Goal: Navigation & Orientation: Understand site structure

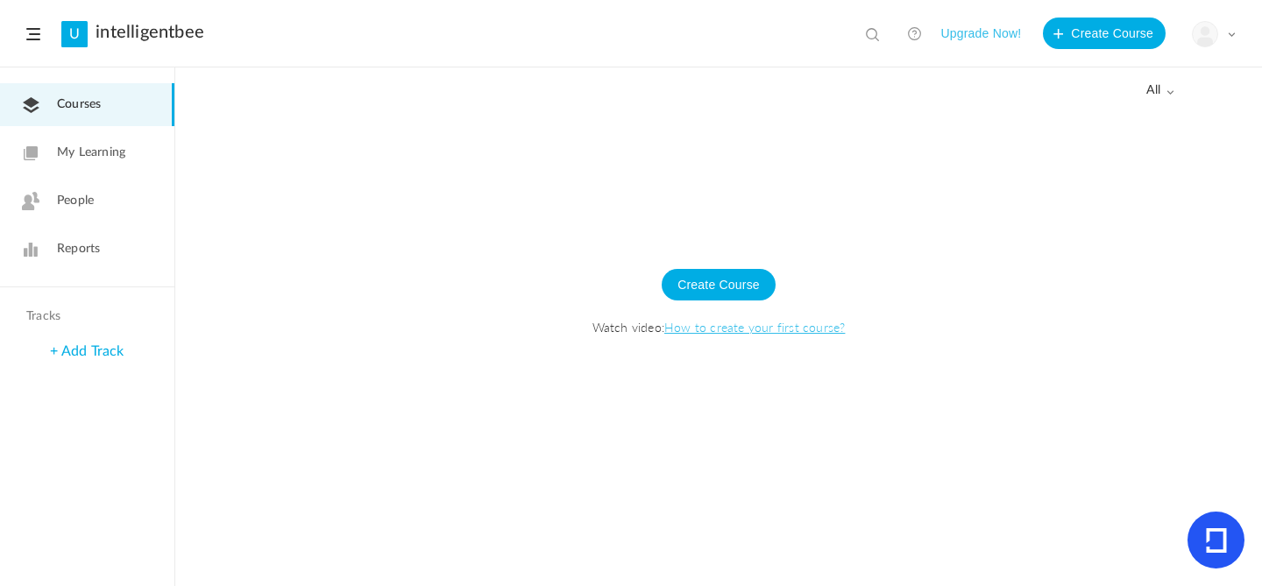
click at [74, 101] on span "Courses" at bounding box center [79, 105] width 44 height 18
click at [85, 146] on span "My Learning" at bounding box center [91, 153] width 68 height 18
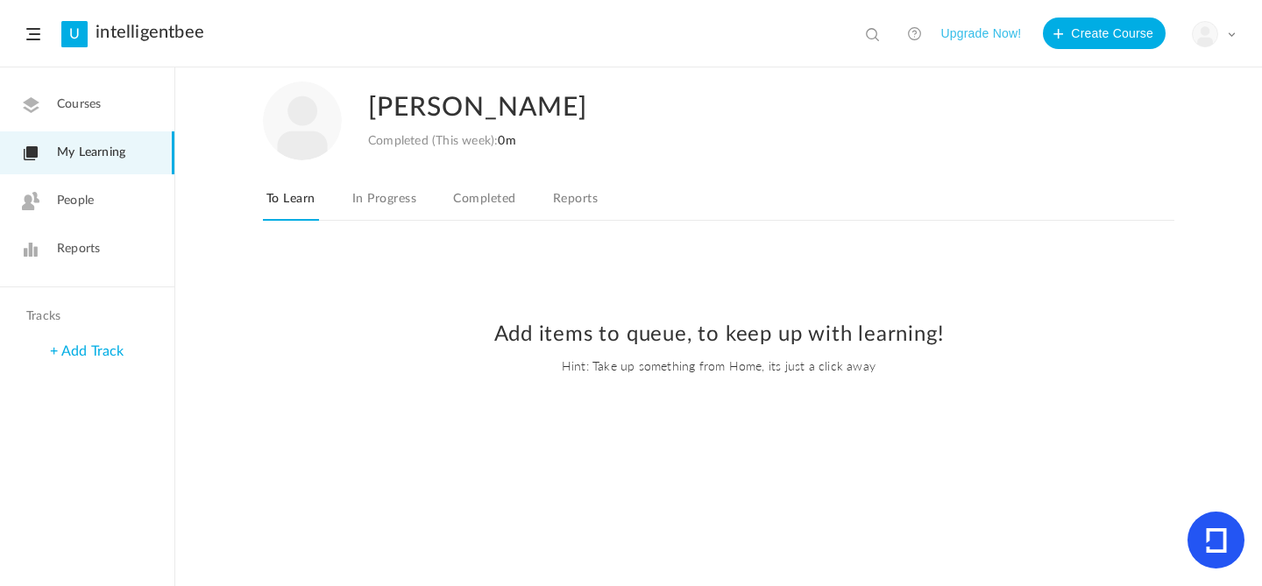
click at [81, 110] on span "Courses" at bounding box center [79, 105] width 44 height 18
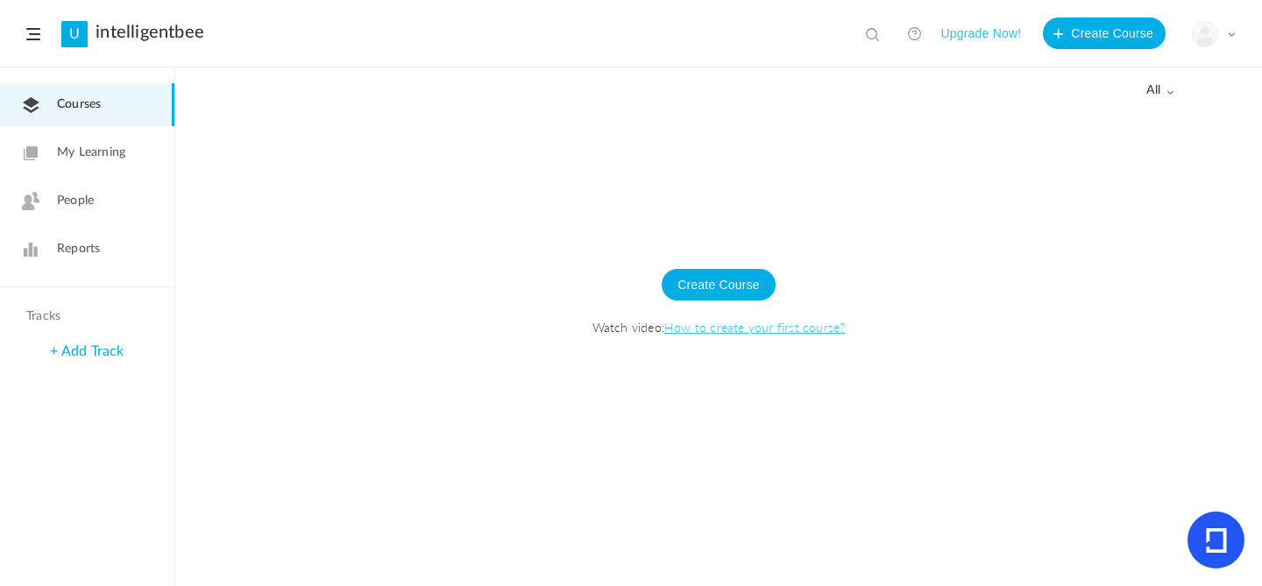
click at [81, 208] on span "People" at bounding box center [75, 201] width 37 height 18
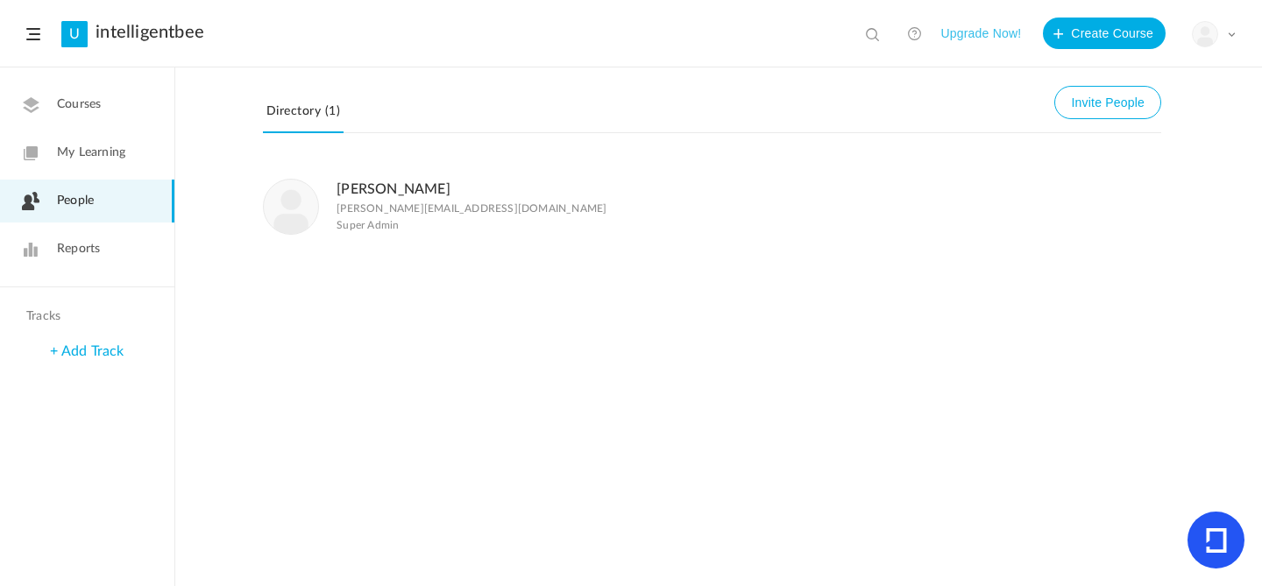
click at [84, 106] on span "Courses" at bounding box center [79, 105] width 44 height 18
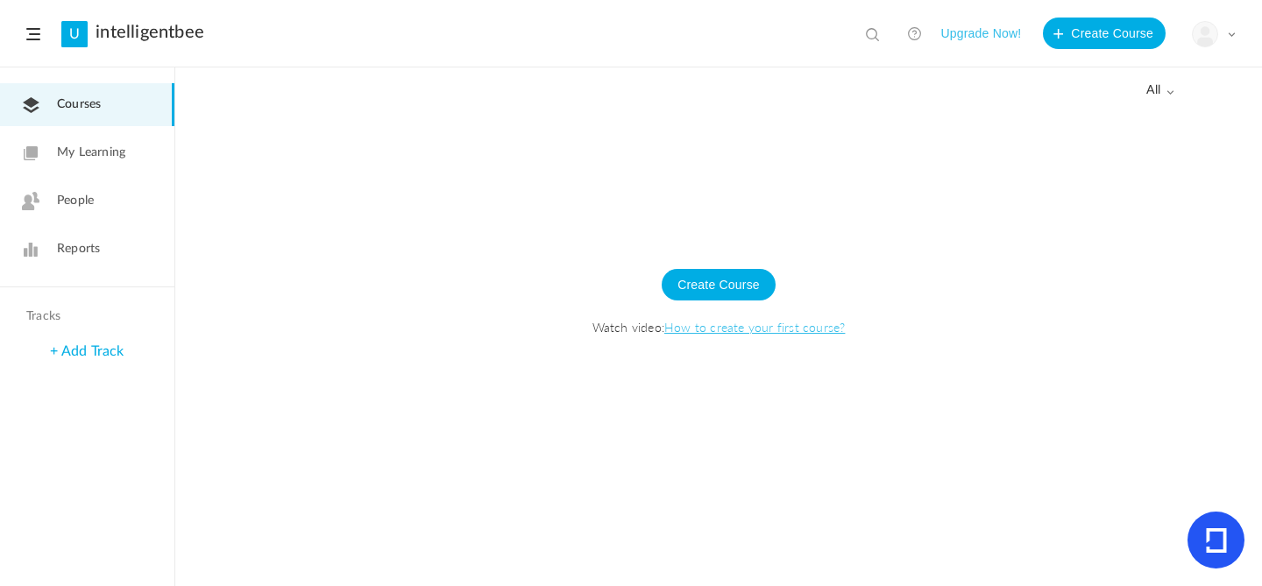
click at [32, 32] on span at bounding box center [33, 34] width 14 height 12
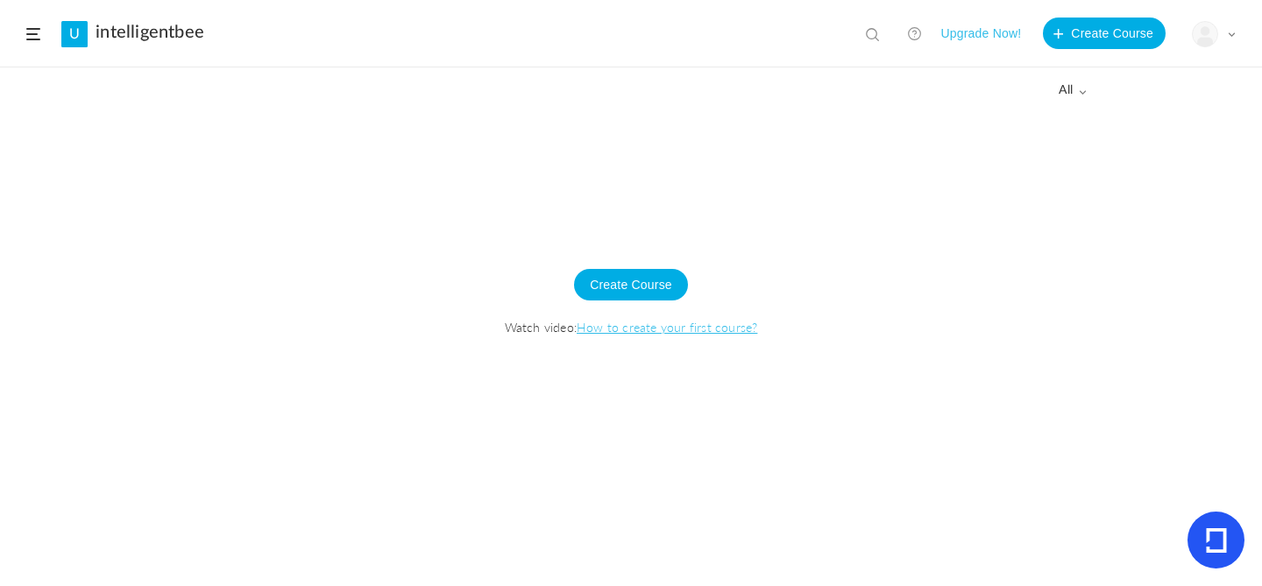
click at [32, 32] on span at bounding box center [33, 34] width 14 height 12
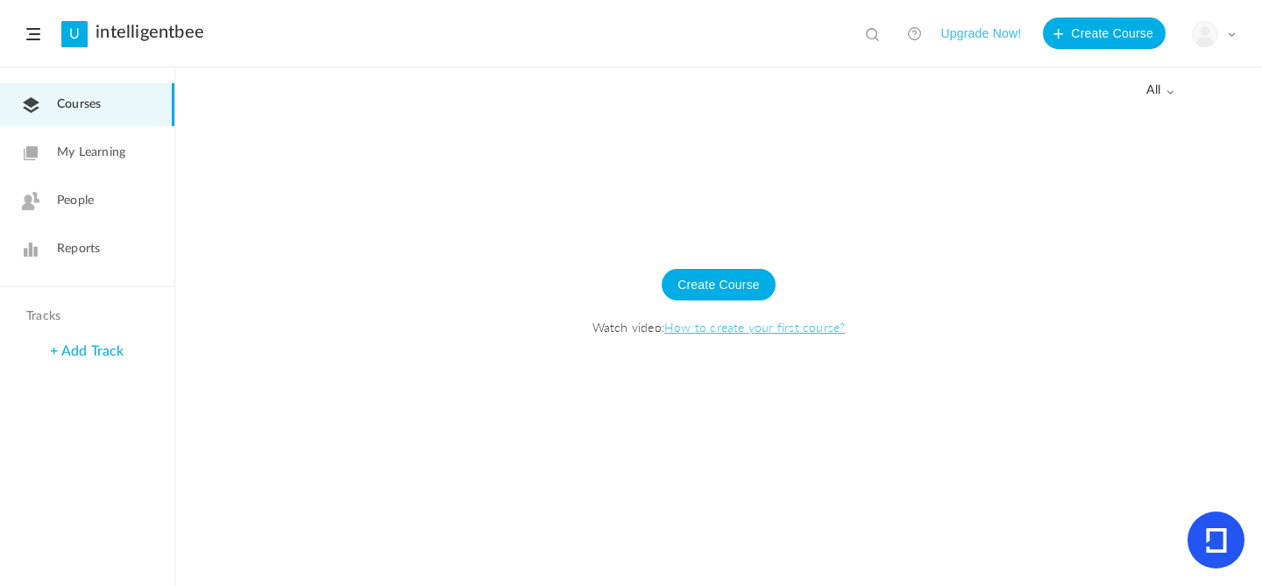
click at [1164, 90] on span "all" at bounding box center [1160, 90] width 28 height 15
click at [919, 176] on div at bounding box center [718, 348] width 1087 height 477
click at [1231, 27] on div "My Profile University Settings Current Plan Logout" at bounding box center [1214, 34] width 44 height 26
click at [970, 129] on div at bounding box center [718, 348] width 1087 height 477
click at [36, 32] on span at bounding box center [33, 34] width 14 height 12
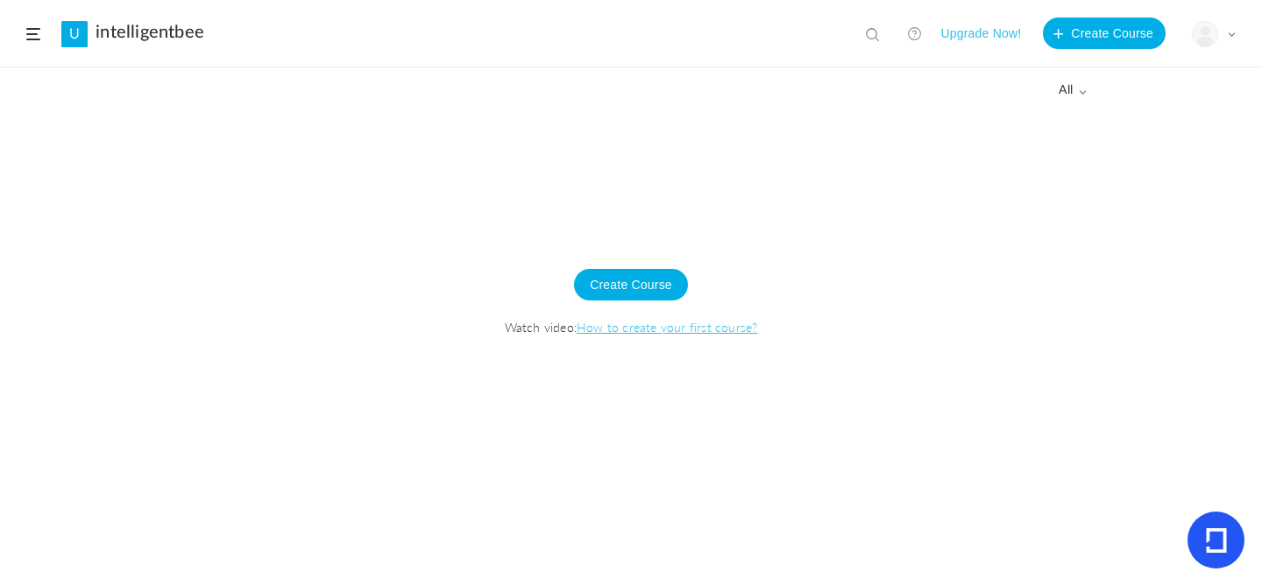
click at [80, 31] on link "U" at bounding box center [74, 34] width 26 height 26
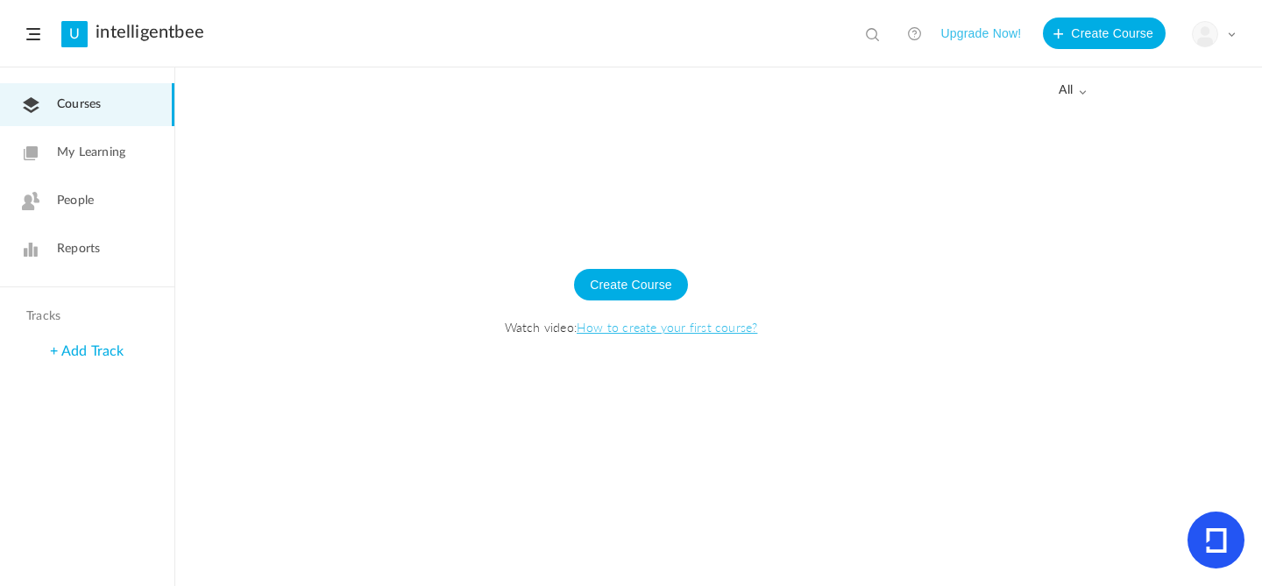
click at [122, 161] on span "My Learning" at bounding box center [91, 153] width 68 height 18
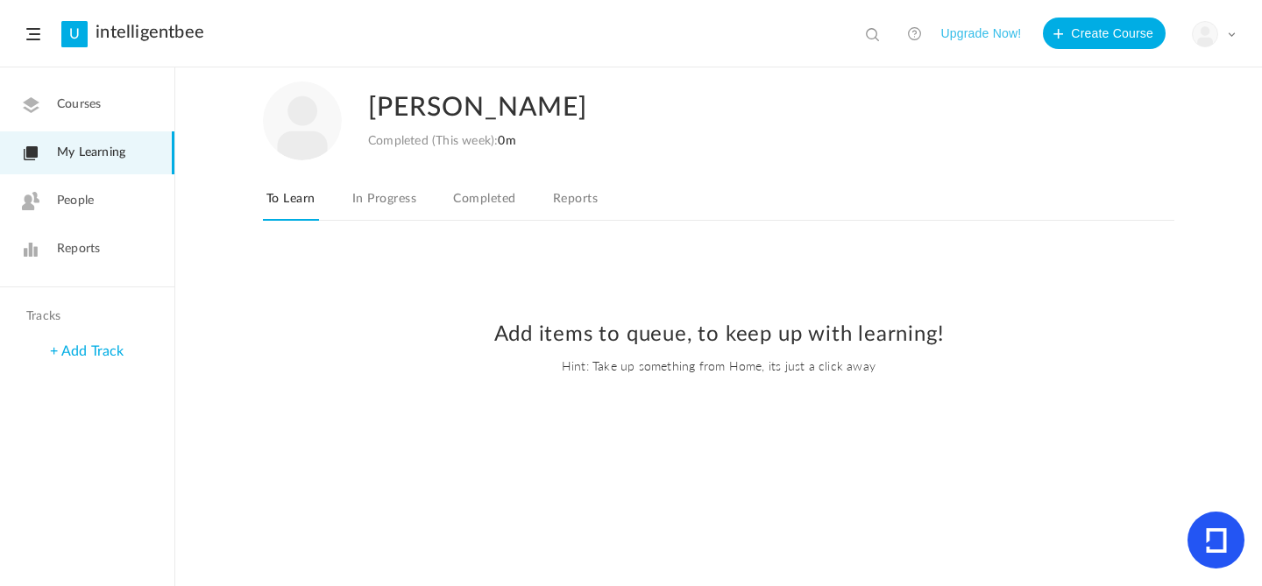
click at [389, 198] on link "In Progress" at bounding box center [384, 204] width 71 height 33
click at [486, 195] on link "Completed" at bounding box center [484, 204] width 69 height 33
click at [592, 199] on link "Reports" at bounding box center [576, 204] width 52 height 33
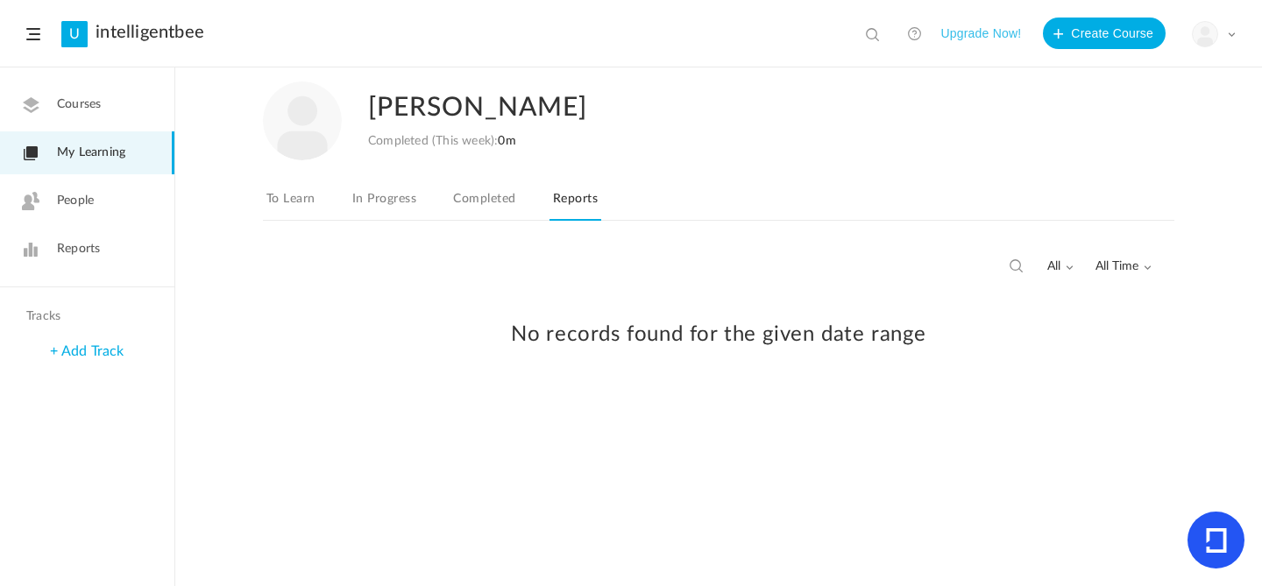
click at [312, 195] on link "To Learn" at bounding box center [291, 204] width 56 height 33
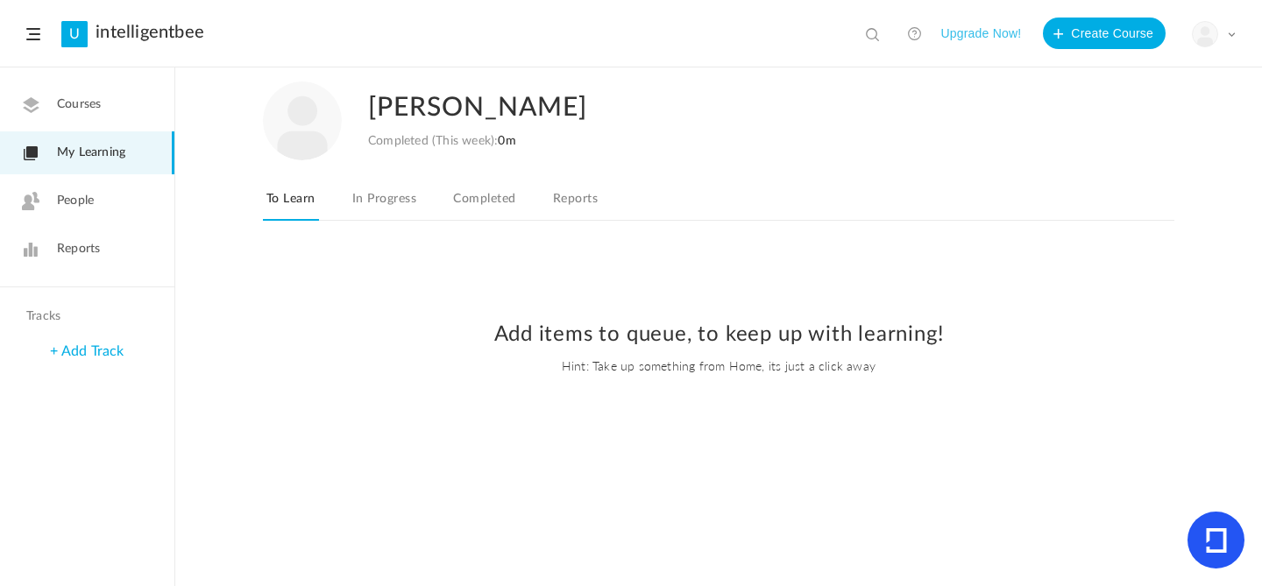
click at [82, 254] on span "Reports" at bounding box center [78, 249] width 43 height 18
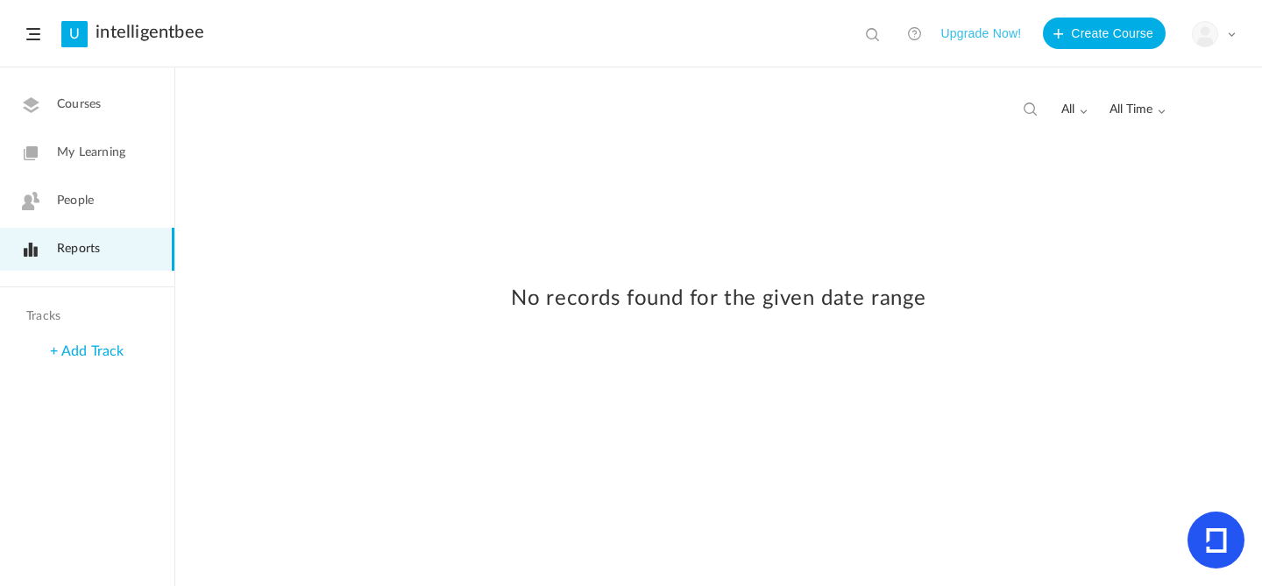
click at [84, 207] on span "People" at bounding box center [75, 201] width 37 height 18
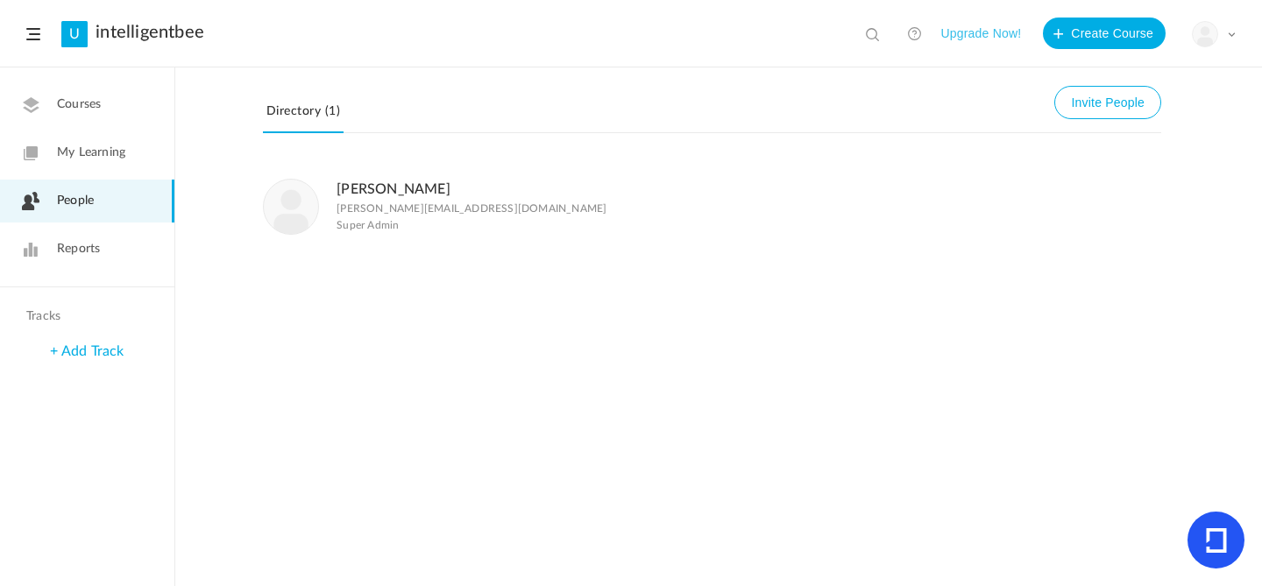
click at [70, 93] on link "Courses" at bounding box center [87, 104] width 174 height 43
